Goal: Task Accomplishment & Management: Manage account settings

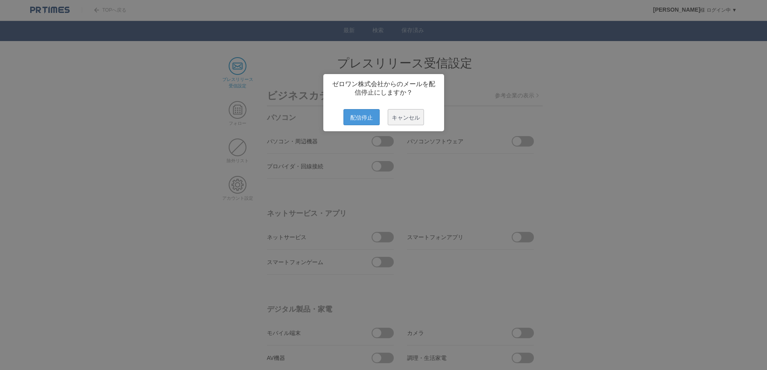
click at [354, 125] on span "配信停止" at bounding box center [361, 117] width 36 height 16
click at [352, 125] on span "配信停止" at bounding box center [361, 117] width 36 height 16
